Goal: Find specific page/section: Find specific page/section

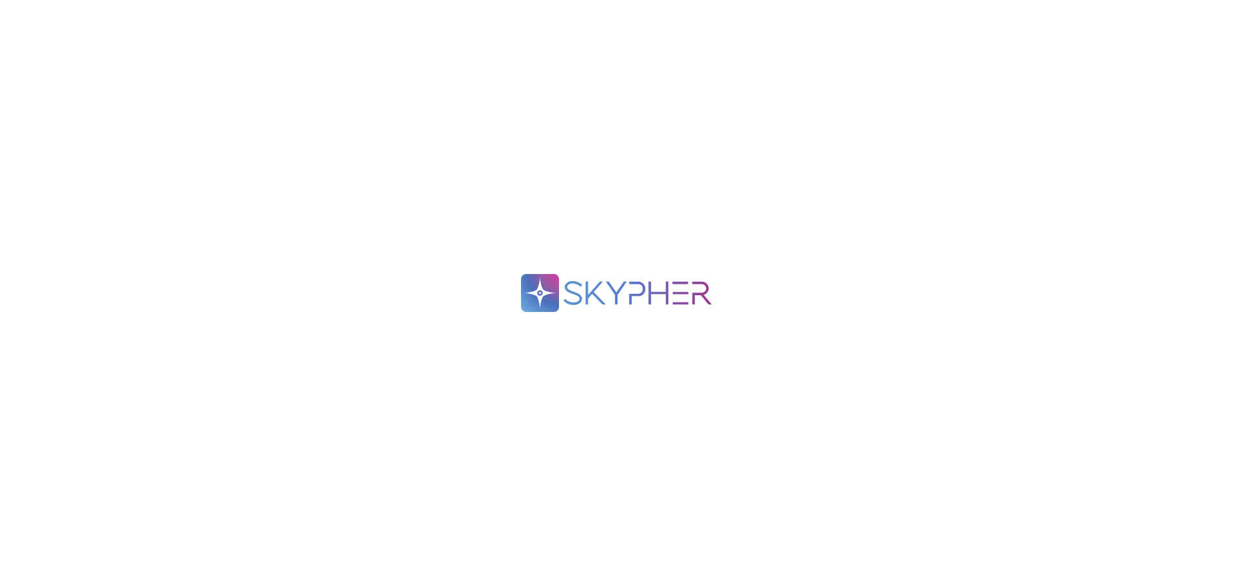
click at [674, 317] on div ".spin { animation: rotate 2s linear infinite; transform-origin: 90px 90px; } @k…" at bounding box center [617, 293] width 1235 height 586
